Goal: Check status: Check status

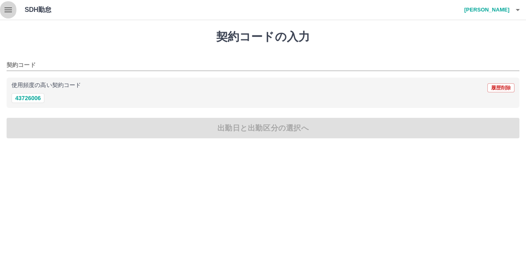
click at [7, 13] on icon "button" at bounding box center [8, 10] width 10 height 10
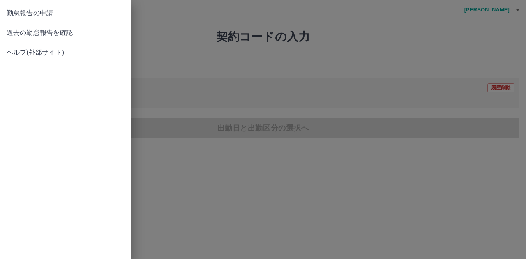
click at [13, 32] on span "過去の勤怠報告を確認" at bounding box center [66, 33] width 118 height 10
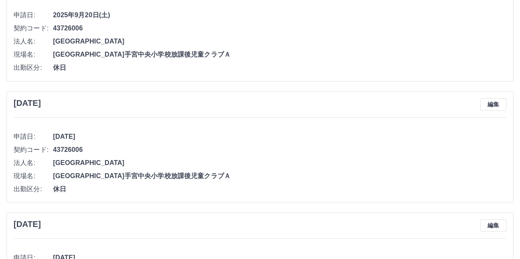
scroll to position [576, 0]
